Goal: Task Accomplishment & Management: Manage account settings

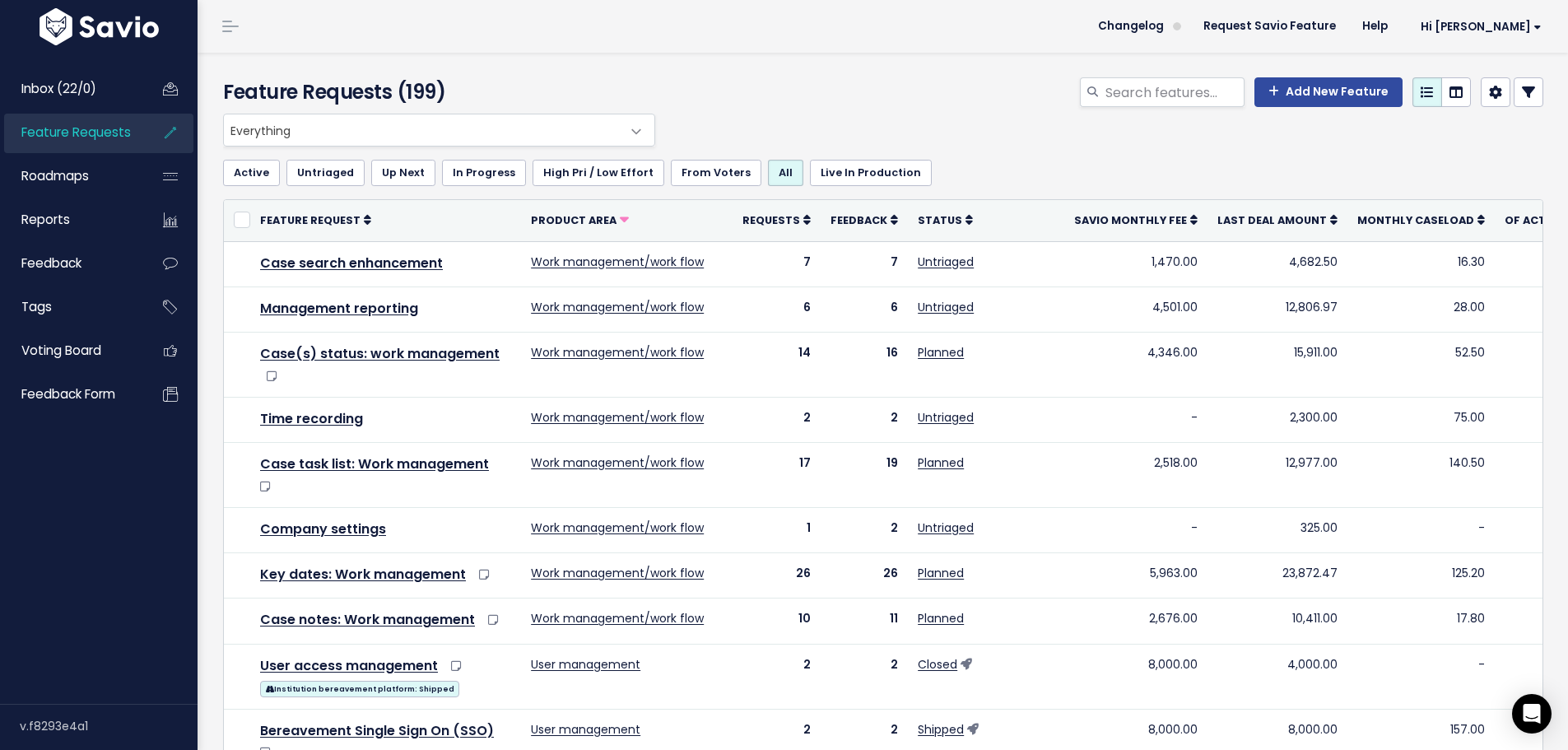
drag, startPoint x: 40, startPoint y: 84, endPoint x: 1497, endPoint y: 44, distance: 1457.5
click at [40, 84] on span "Inbox (22/0)" at bounding box center [59, 89] width 75 height 17
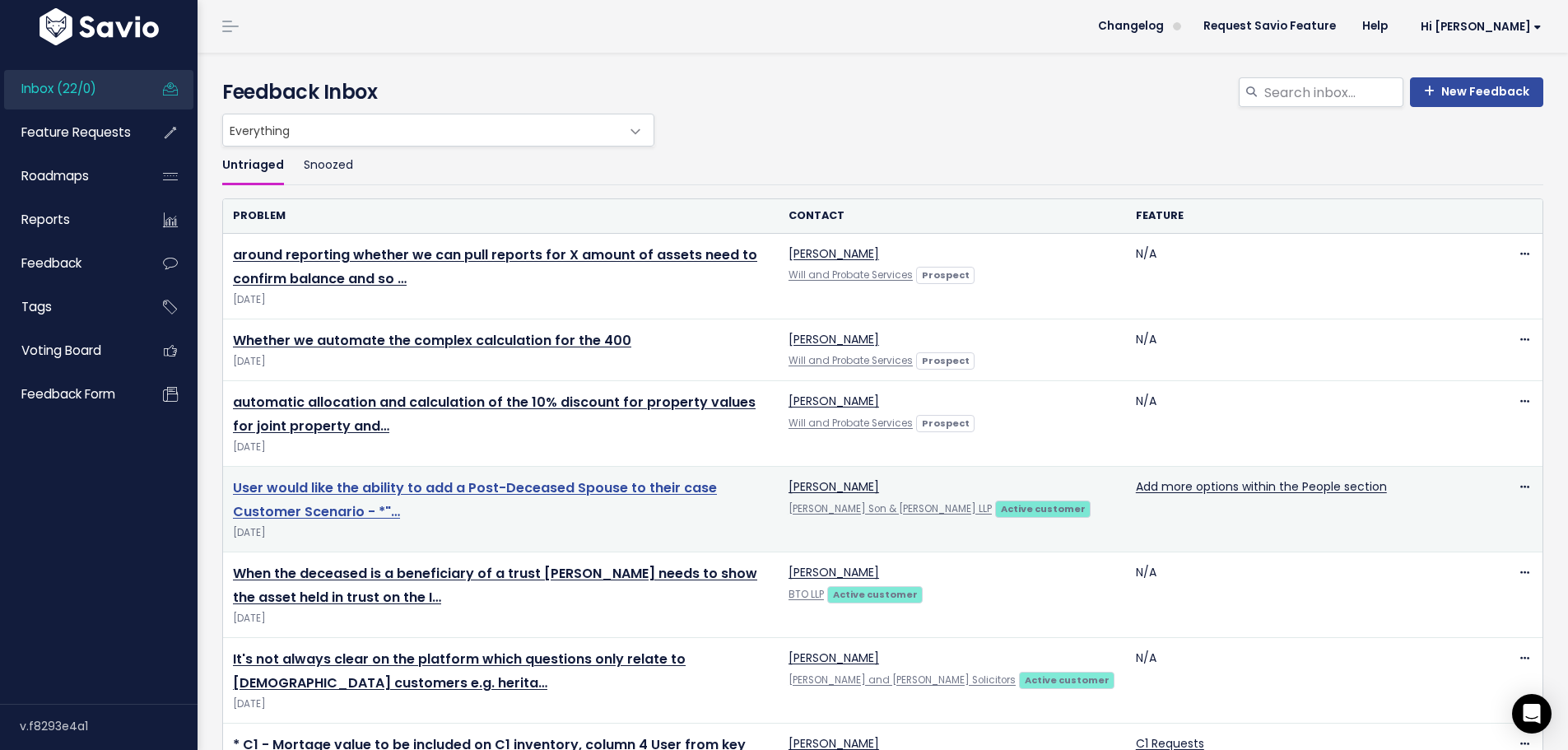
click at [653, 484] on link "User would like the ability to add a Post-Deceased Spouse to their case Custome…" at bounding box center [474, 499] width 484 height 43
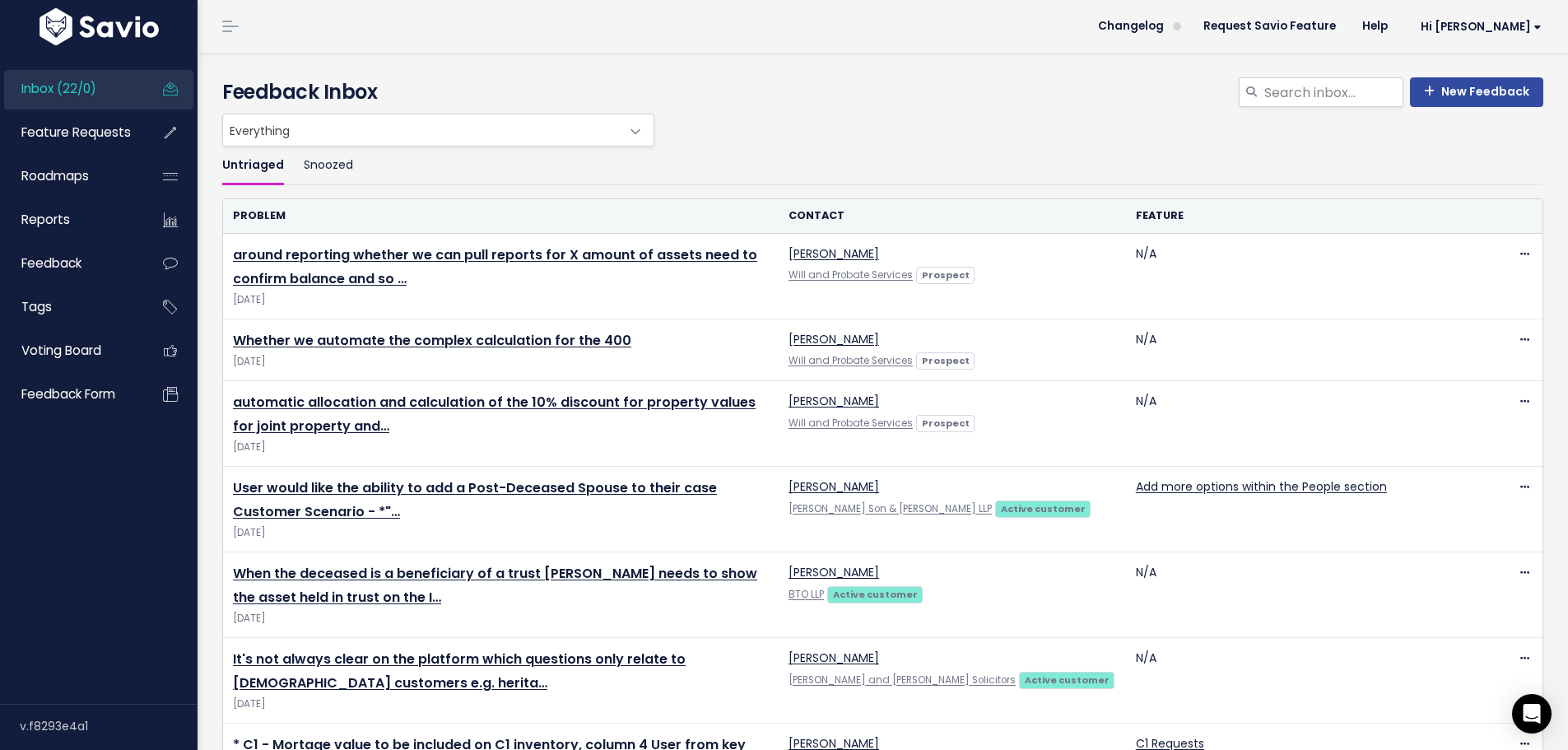
click at [862, 149] on ul "Untriaged Snoozed" at bounding box center [882, 166] width 1321 height 38
